Goal: Task Accomplishment & Management: Use online tool/utility

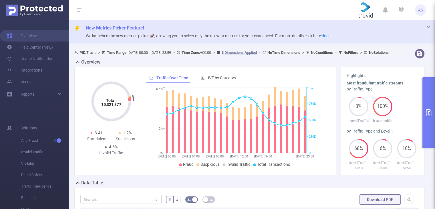
click at [429, 84] on button "primary" at bounding box center [428, 112] width 13 height 71
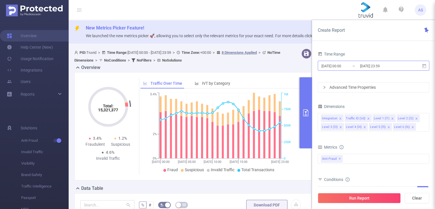
click at [386, 68] on input "[DATE] 23:59" at bounding box center [382, 66] width 46 height 8
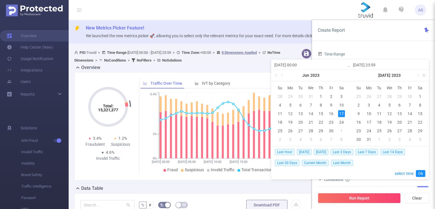
click at [425, 75] on link at bounding box center [422, 74] width 7 height 11
click at [345, 76] on link at bounding box center [343, 74] width 7 height 11
click at [418, 75] on link at bounding box center [417, 74] width 5 height 11
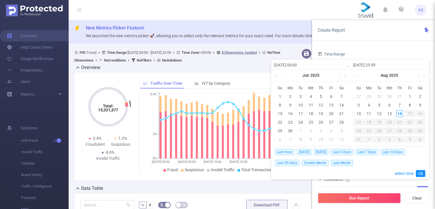
drag, startPoint x: 357, startPoint y: 105, endPoint x: 357, endPoint y: 108, distance: 3.2
click at [357, 105] on div "3" at bounding box center [358, 104] width 7 height 7
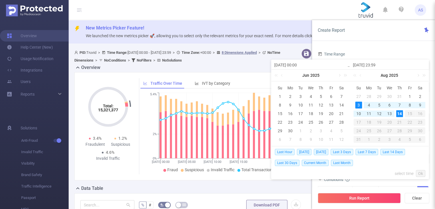
click at [400, 113] on div "14" at bounding box center [399, 113] width 7 height 7
type input "[DATE] 00:00"
type input "[DATE] 23:59"
type input "[DATE] 00:00"
type input "[DATE] 23:59"
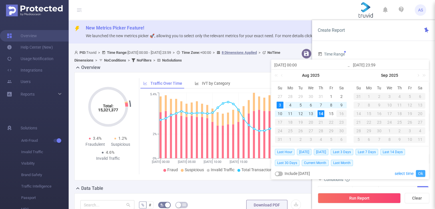
click at [421, 175] on link "Ok" at bounding box center [420, 173] width 9 height 7
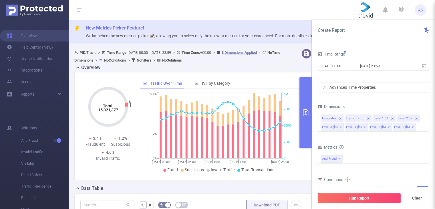
click at [366, 193] on button "Run Report" at bounding box center [359, 198] width 83 height 10
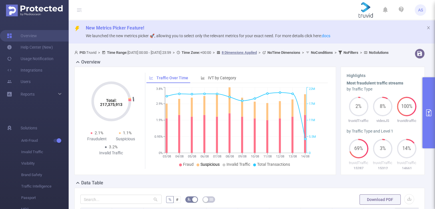
scroll to position [114, 0]
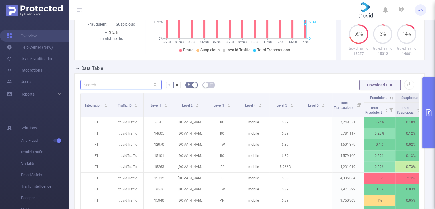
click at [133, 87] on input "text" at bounding box center [120, 84] width 81 height 9
paste input "[DOMAIN_NAME]"
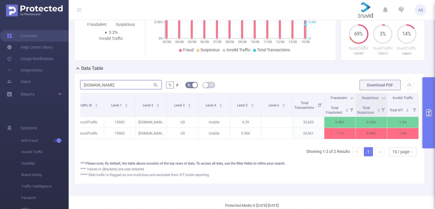
scroll to position [0, 45]
type input "[DOMAIN_NAME]"
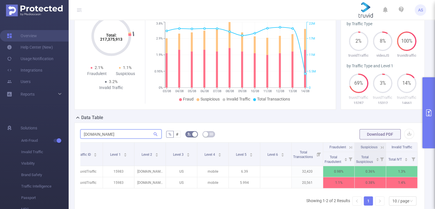
scroll to position [0, 0]
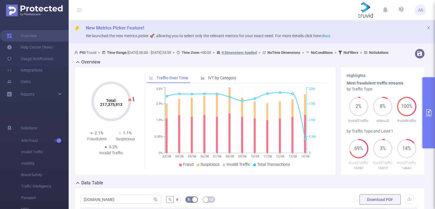
click at [429, 103] on button "primary" at bounding box center [428, 112] width 13 height 71
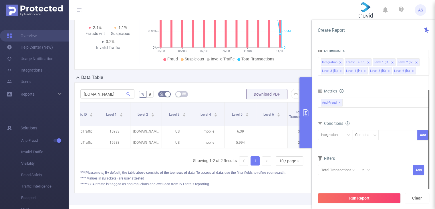
scroll to position [134, 0]
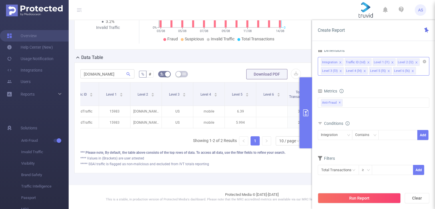
click at [412, 71] on li "Level 6 (l6)" at bounding box center [404, 70] width 23 height 7
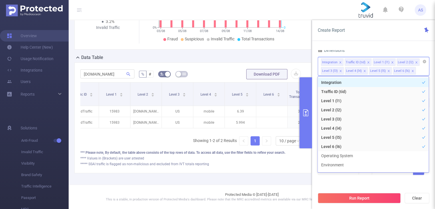
click at [412, 71] on li "Level 6 (l6)" at bounding box center [404, 70] width 23 height 7
click at [411, 71] on icon "icon: close" at bounding box center [412, 70] width 3 height 3
click at [387, 71] on icon "icon: close" at bounding box center [388, 70] width 3 height 3
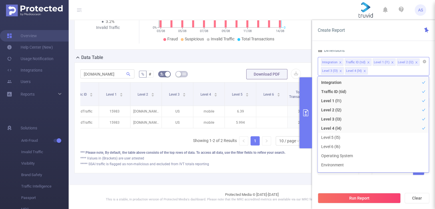
click at [409, 47] on div "Time Range [DATE] 00:00 _ [DATE] 23:59 Advanced Time Properties Dimensions Inte…" at bounding box center [373, 131] width 123 height 174
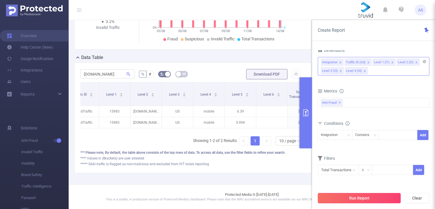
click at [369, 195] on button "Run Report" at bounding box center [359, 198] width 83 height 10
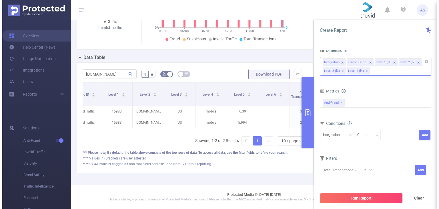
scroll to position [105, 0]
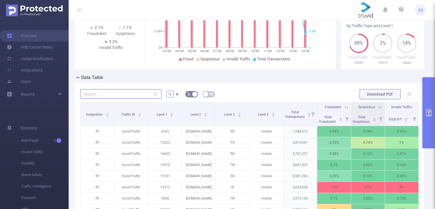
click at [121, 98] on input "text" at bounding box center [120, 93] width 81 height 9
paste input "[DOMAIN_NAME]"
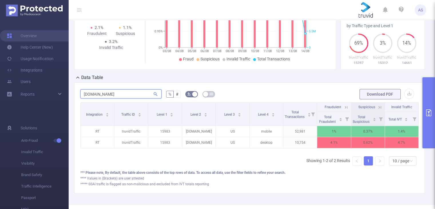
type input "[DOMAIN_NAME]"
click at [384, 94] on button "Download PDF" at bounding box center [379, 94] width 41 height 10
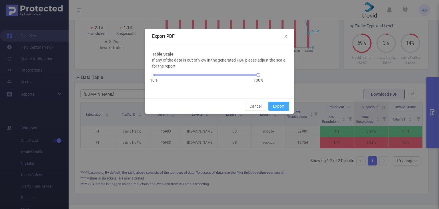
click at [282, 107] on button "Export" at bounding box center [278, 105] width 21 height 9
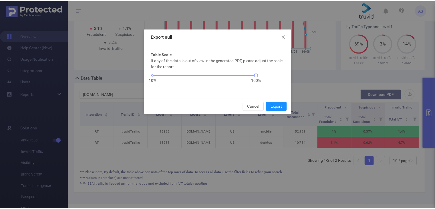
scroll to position [131, 0]
